Goal: Task Accomplishment & Management: Use online tool/utility

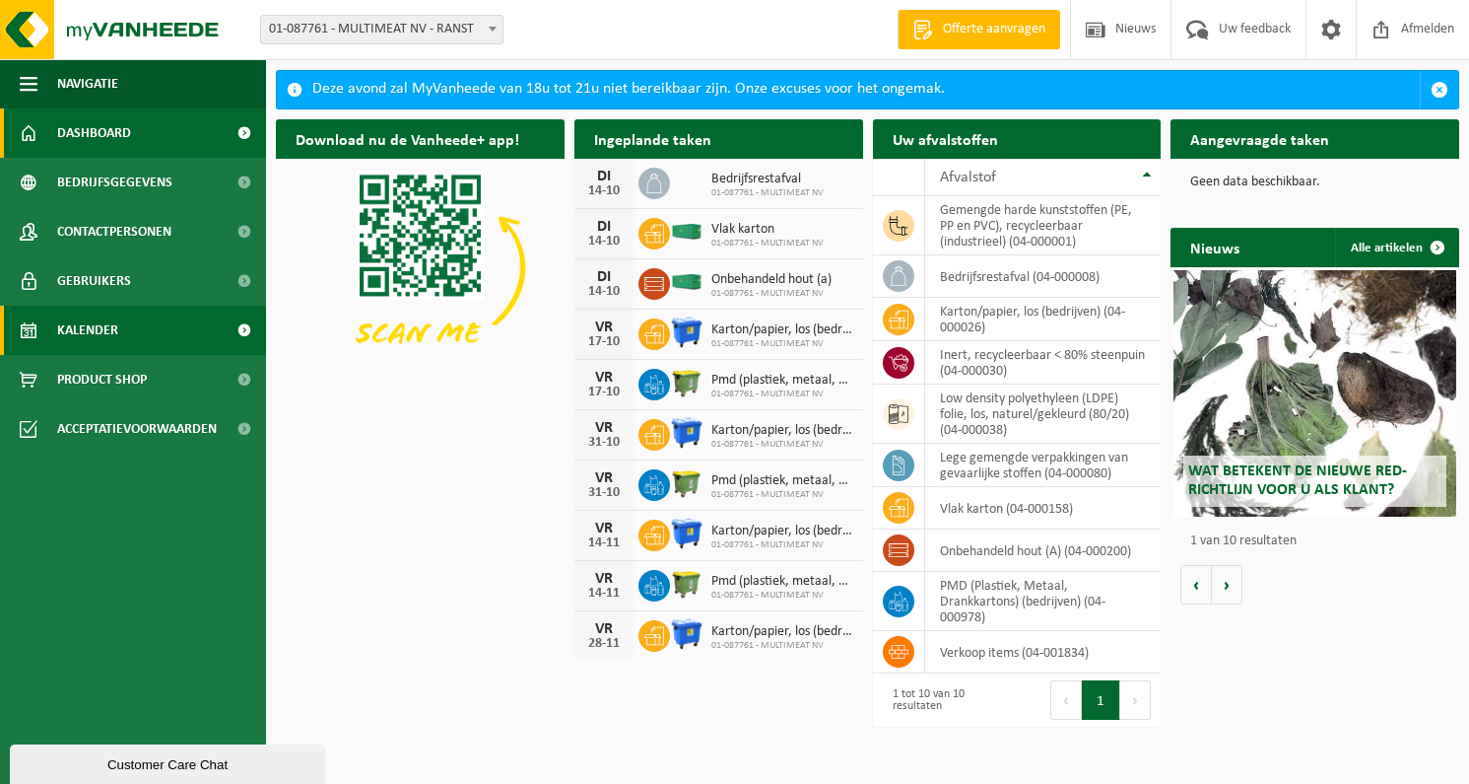
click at [84, 338] on span "Kalender" at bounding box center [87, 330] width 61 height 49
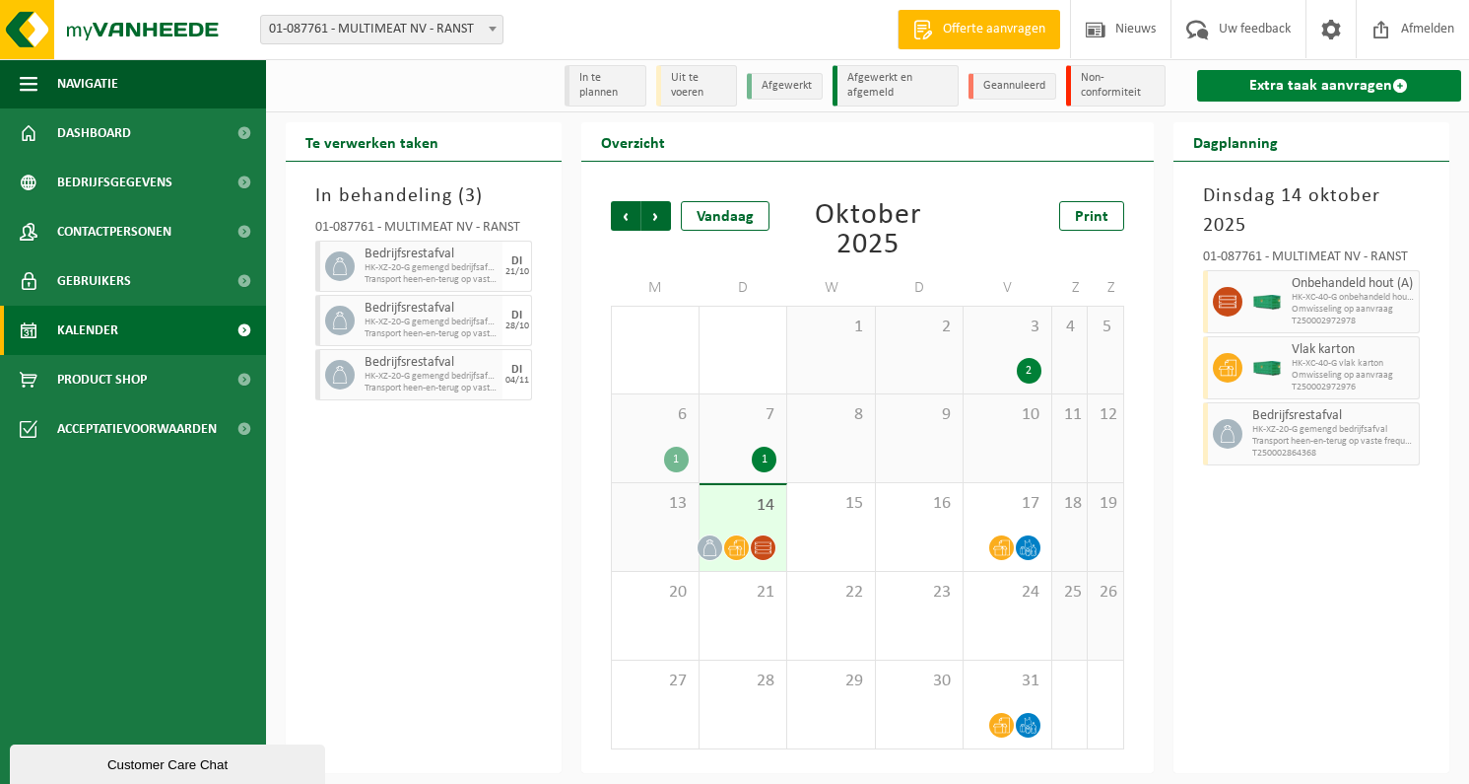
click at [1258, 86] on link "Extra taak aanvragen" at bounding box center [1329, 86] width 264 height 32
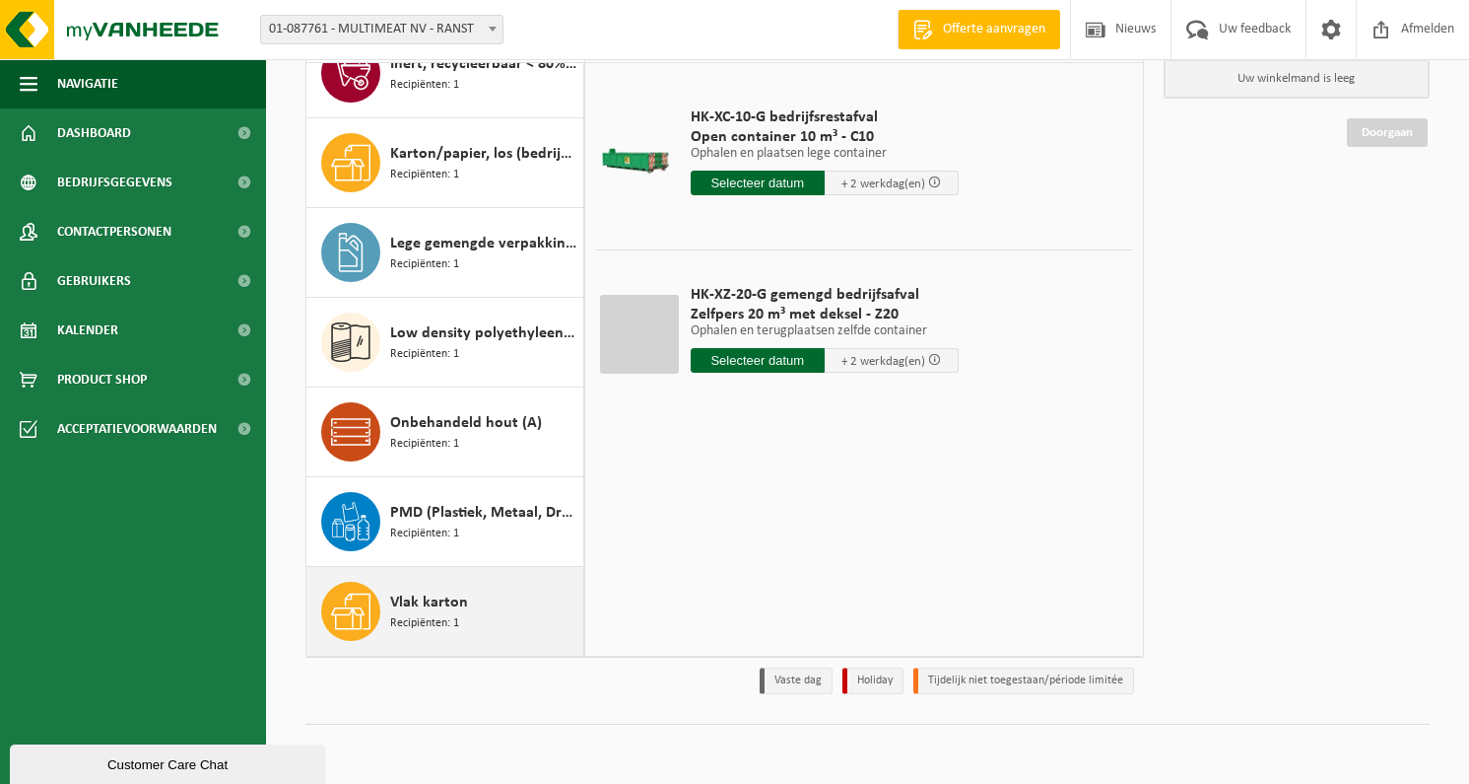
scroll to position [179, 0]
click at [426, 617] on span "Recipiënten: 1" at bounding box center [424, 623] width 69 height 19
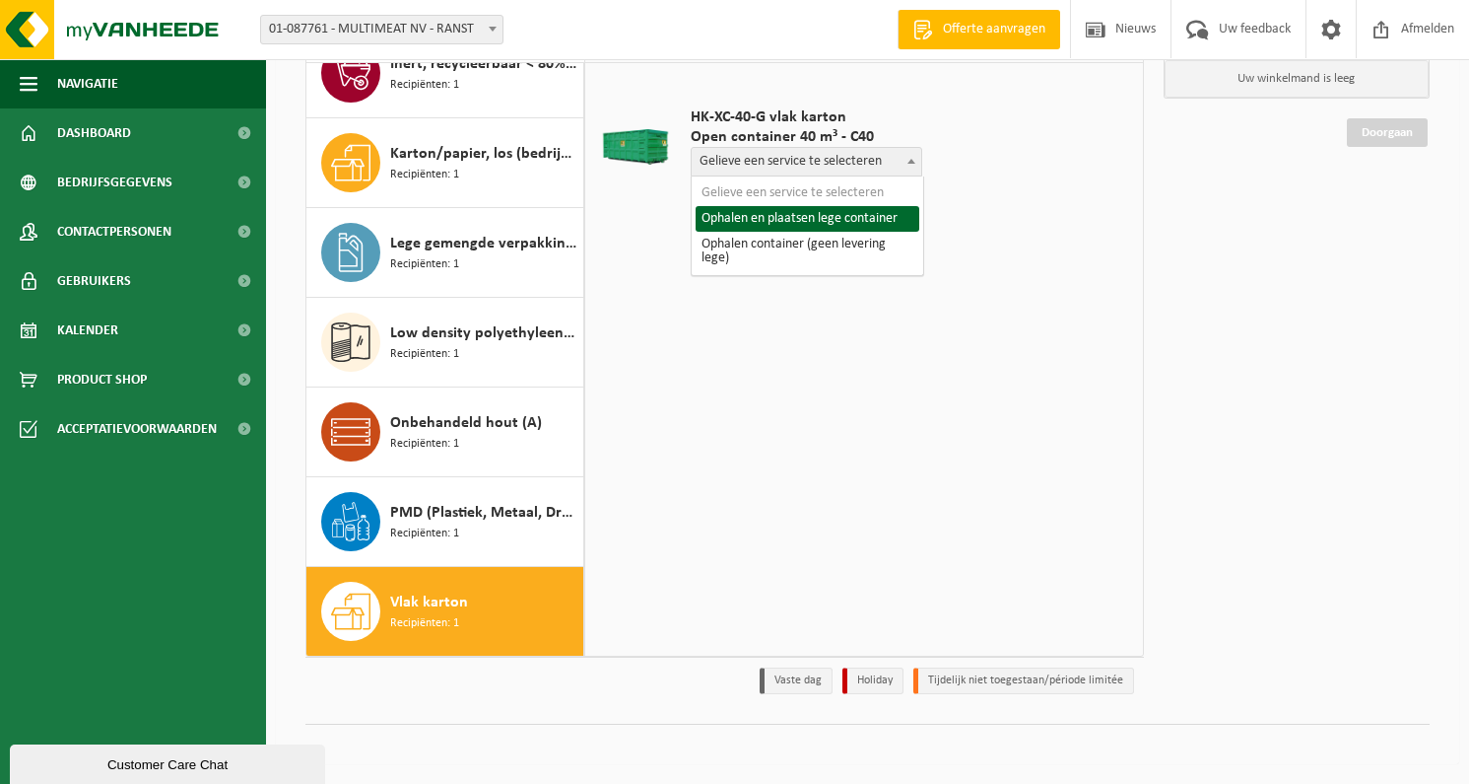
click at [820, 167] on span "Gelieve een service te selecteren" at bounding box center [807, 162] width 230 height 28
select select "P2PL-VEL-033589_HK-XC-40-GN-00_04-000158_46"
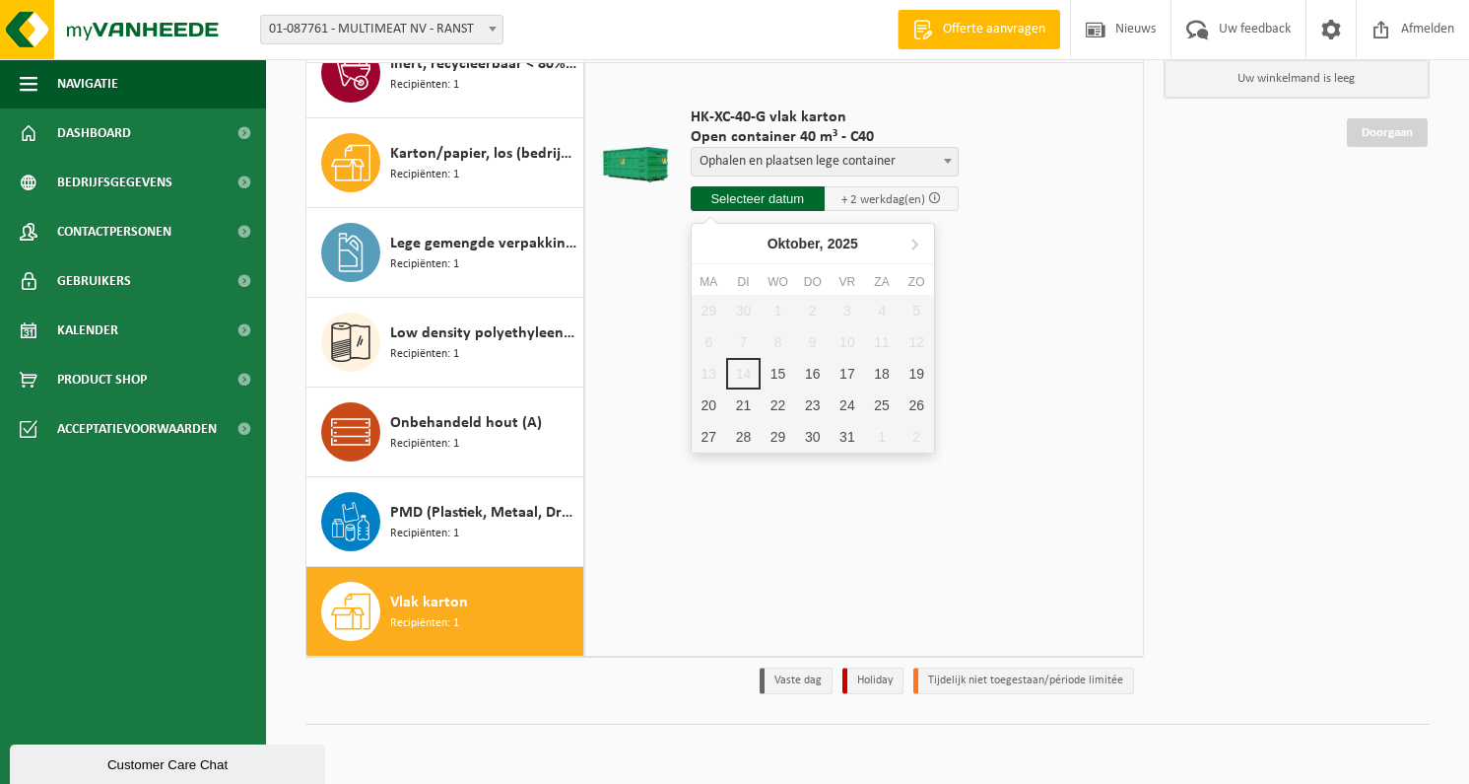
click at [771, 203] on input "text" at bounding box center [758, 198] width 134 height 25
click at [784, 377] on div "15" at bounding box center [778, 374] width 34 height 32
type input "Van 2025-10-15"
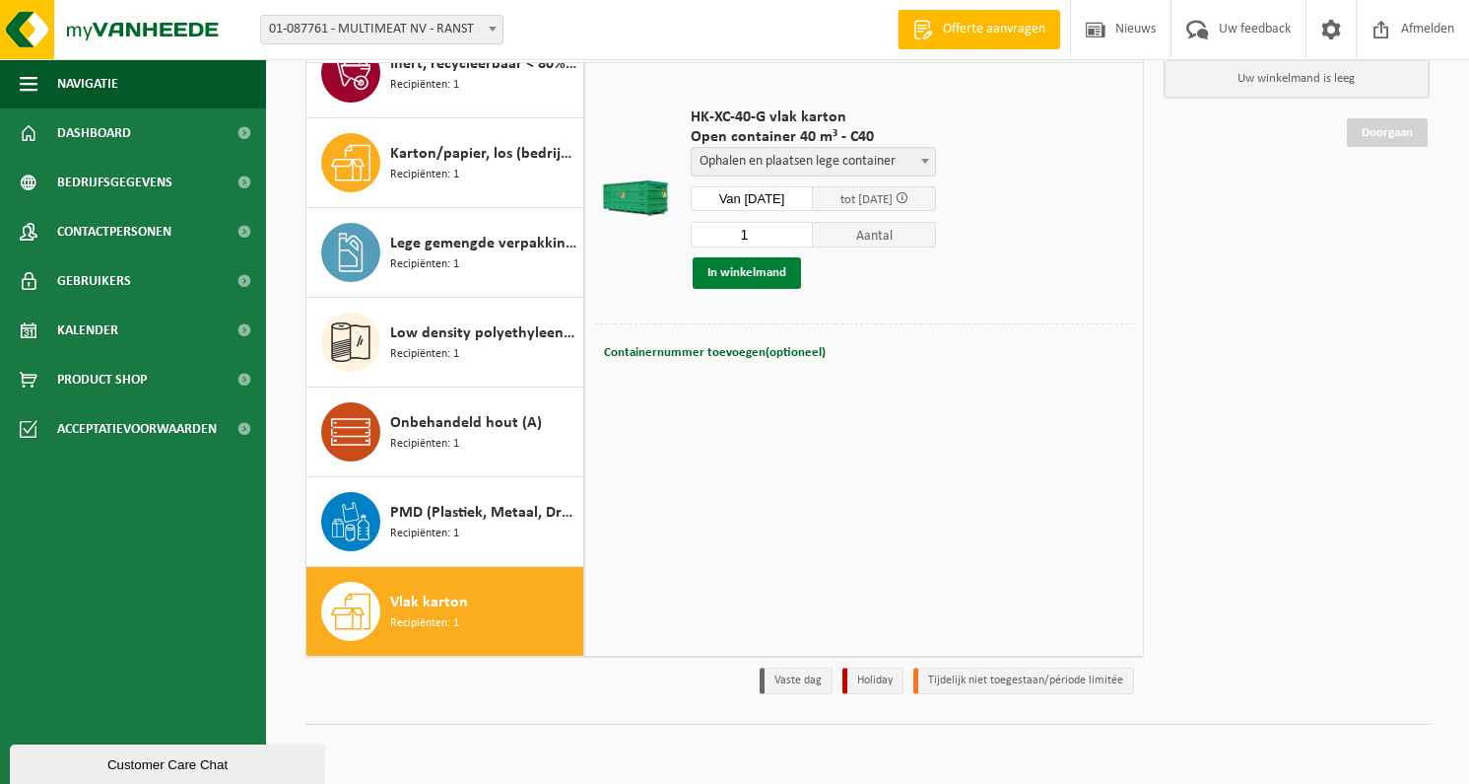
click at [764, 266] on button "In winkelmand" at bounding box center [747, 273] width 108 height 32
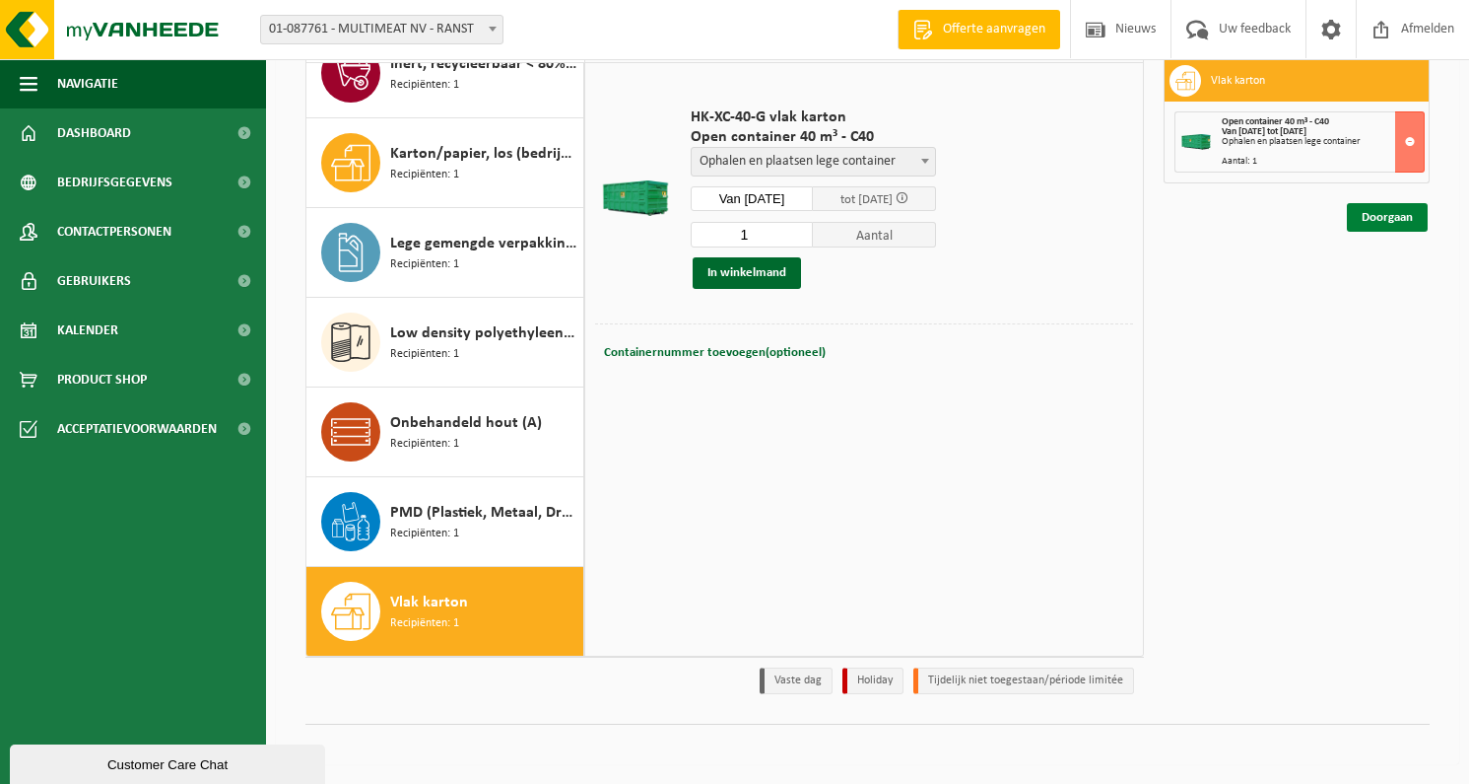
click at [1388, 217] on link "Doorgaan" at bounding box center [1387, 217] width 81 height 29
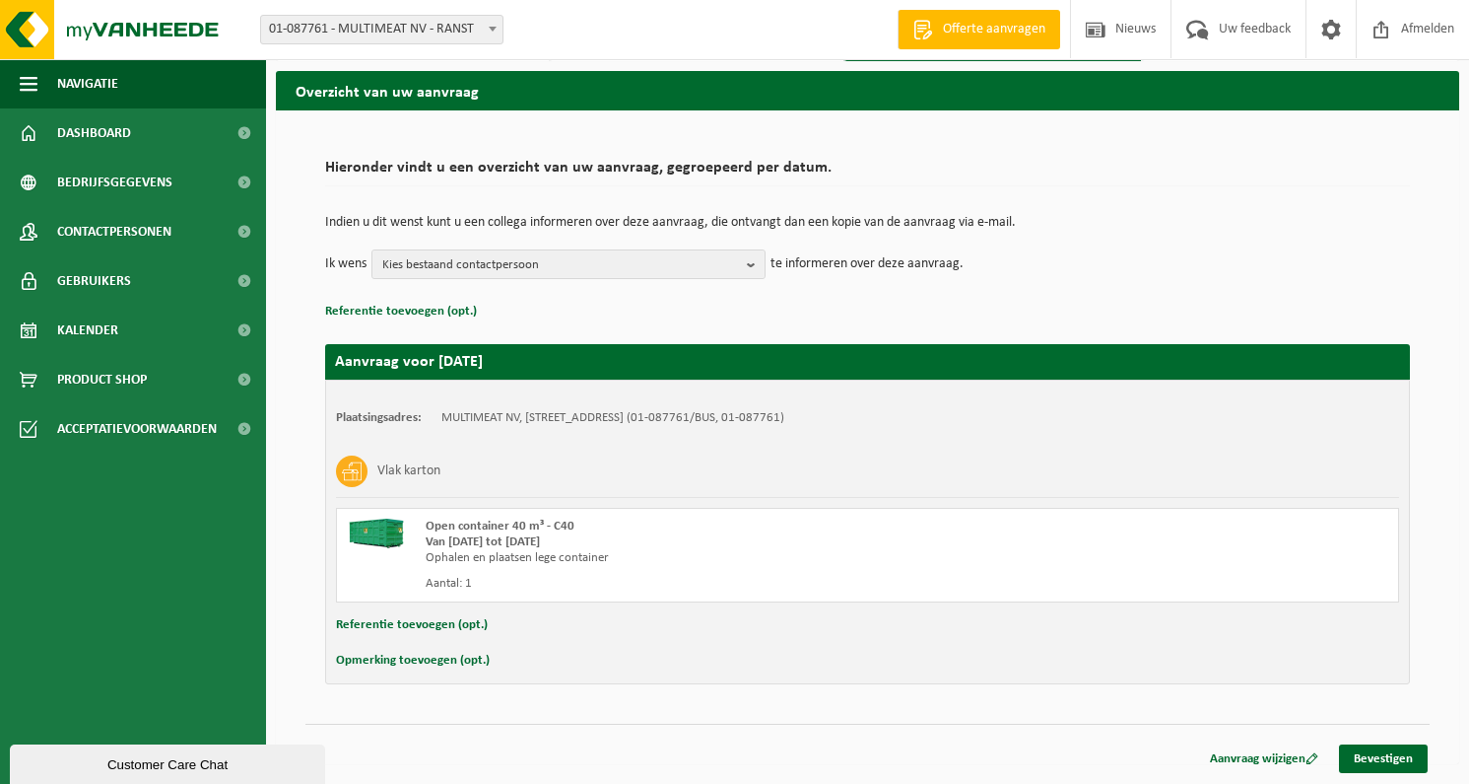
scroll to position [62, 0]
click at [1391, 759] on link "Bevestigen" at bounding box center [1383, 758] width 89 height 29
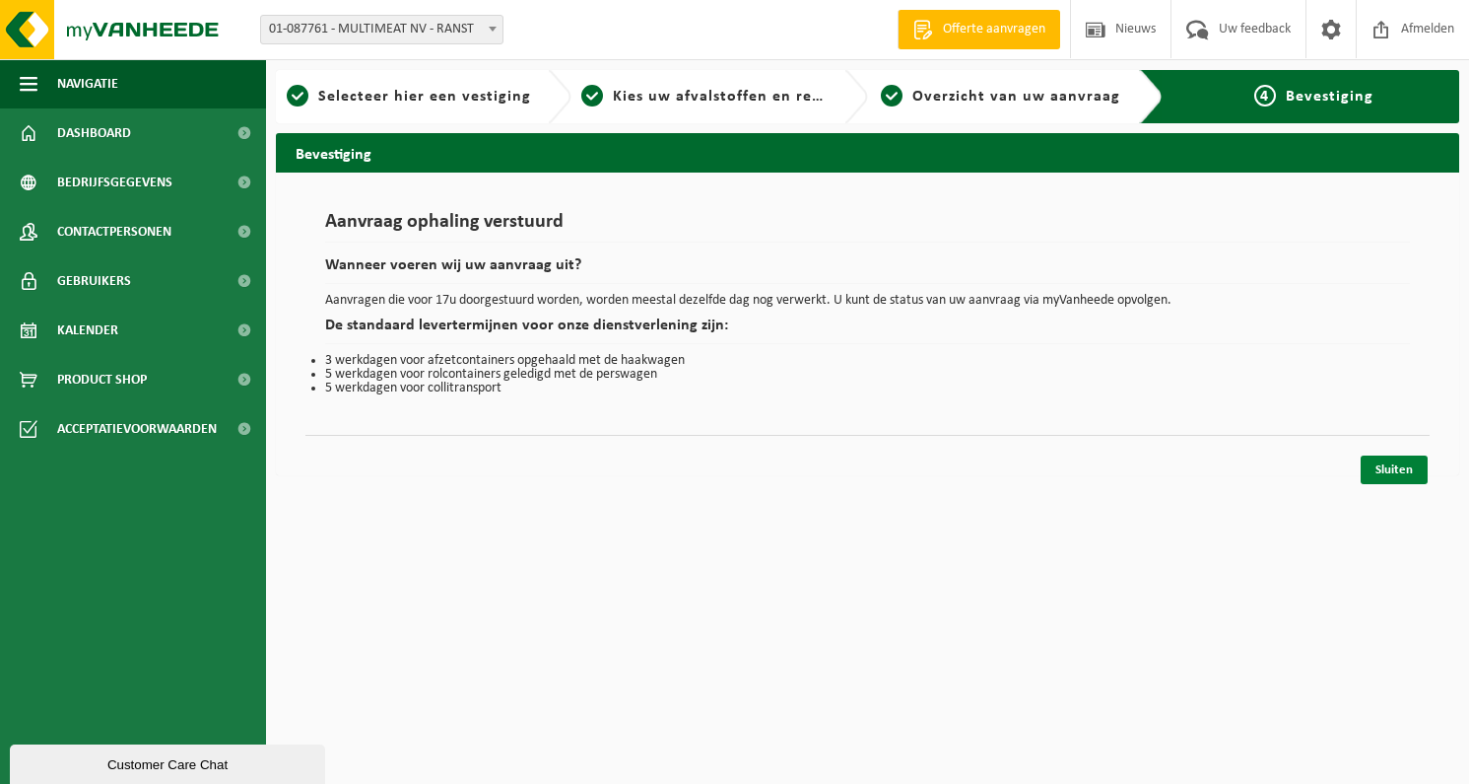
click at [1396, 467] on link "Sluiten" at bounding box center [1394, 469] width 67 height 29
